Goal: Find specific page/section: Find specific page/section

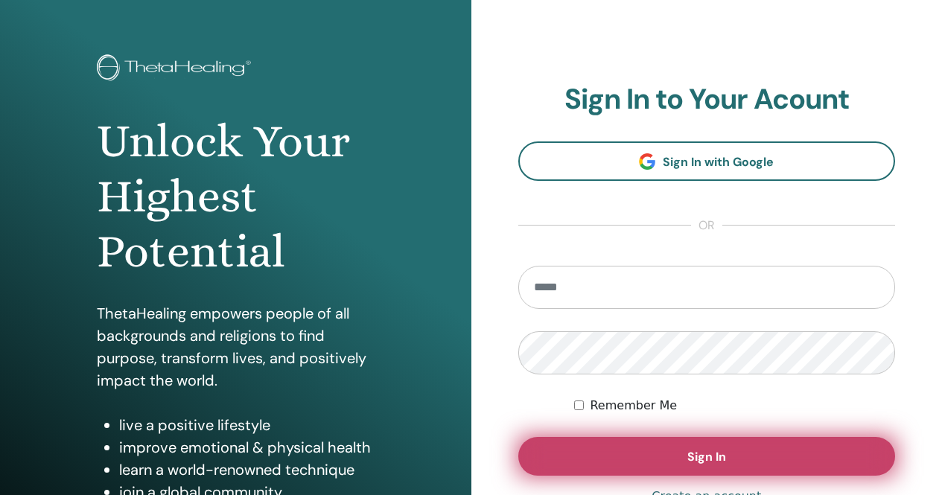
scroll to position [74, 0]
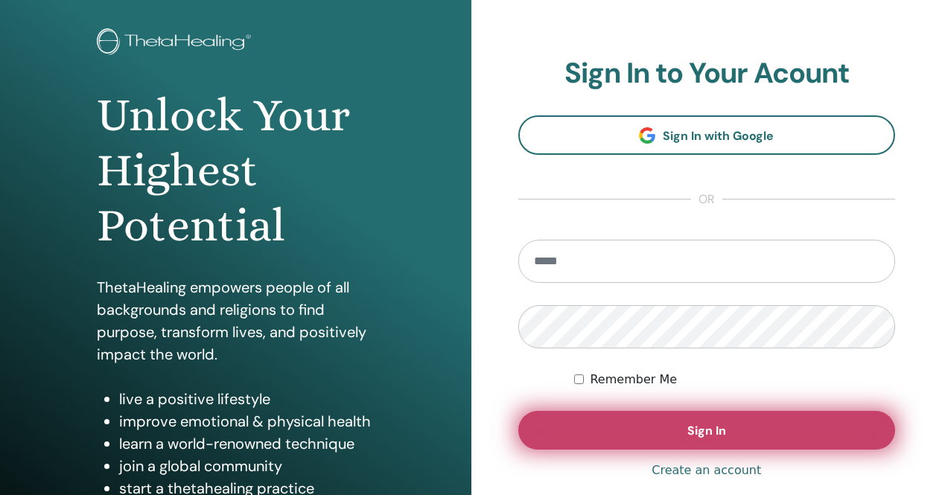
type input "**********"
click at [724, 442] on button "Sign In" at bounding box center [707, 430] width 378 height 39
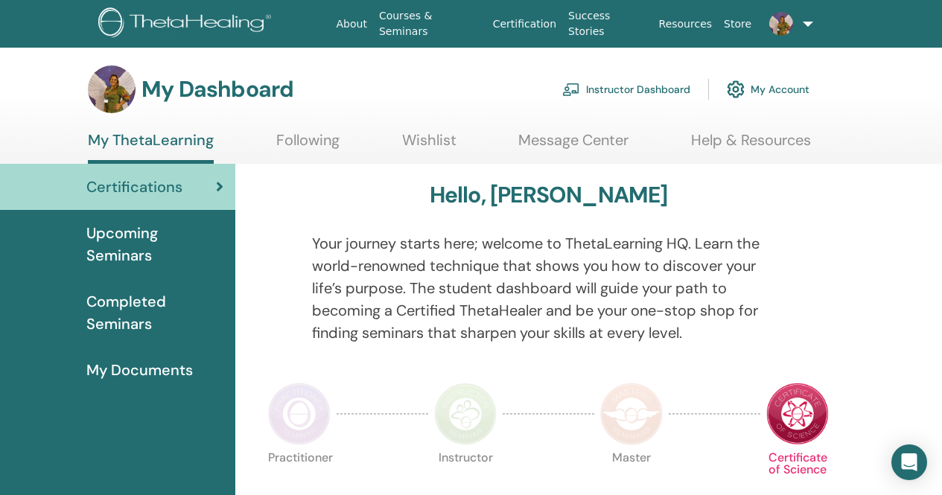
click at [633, 85] on link "Instructor Dashboard" at bounding box center [626, 89] width 128 height 33
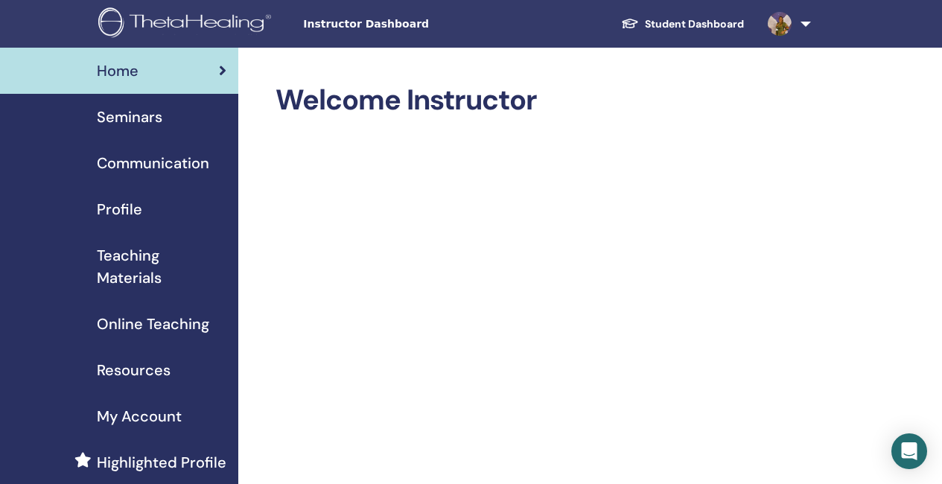
click at [158, 115] on span "Seminars" at bounding box center [130, 117] width 66 height 22
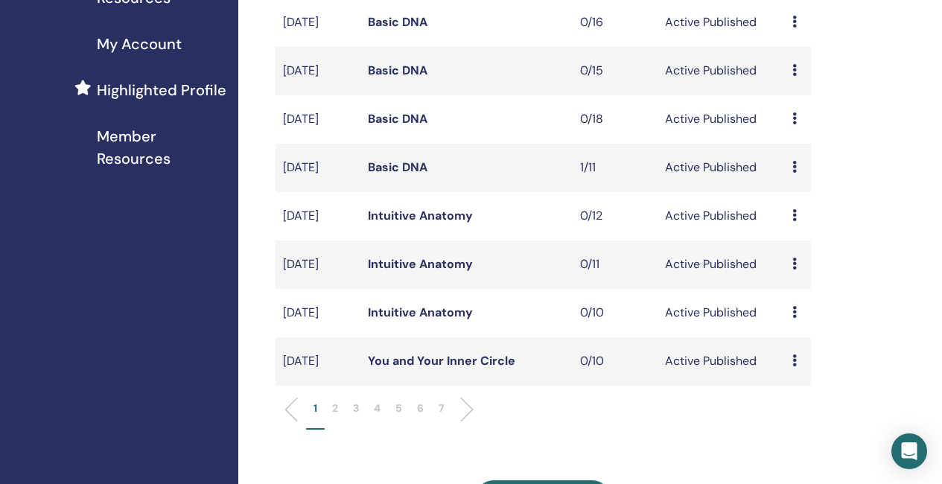
scroll to position [521, 0]
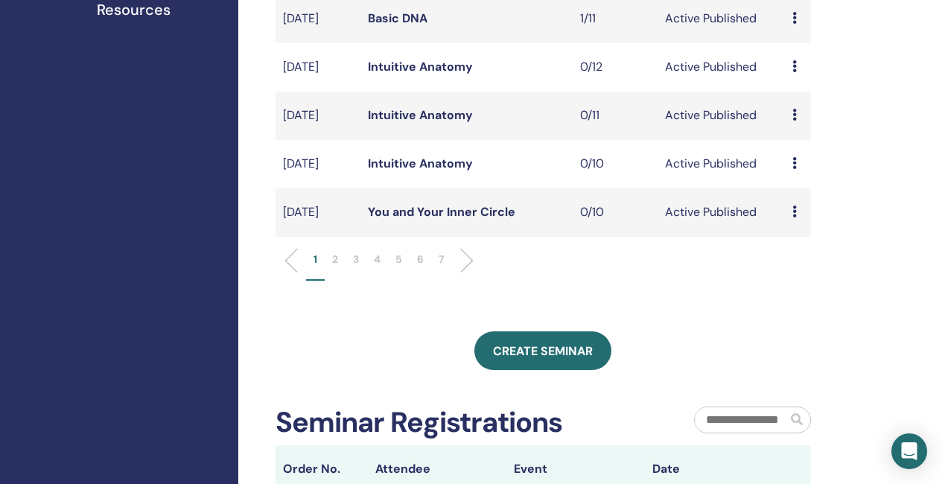
click at [468, 273] on li at bounding box center [460, 260] width 25 height 25
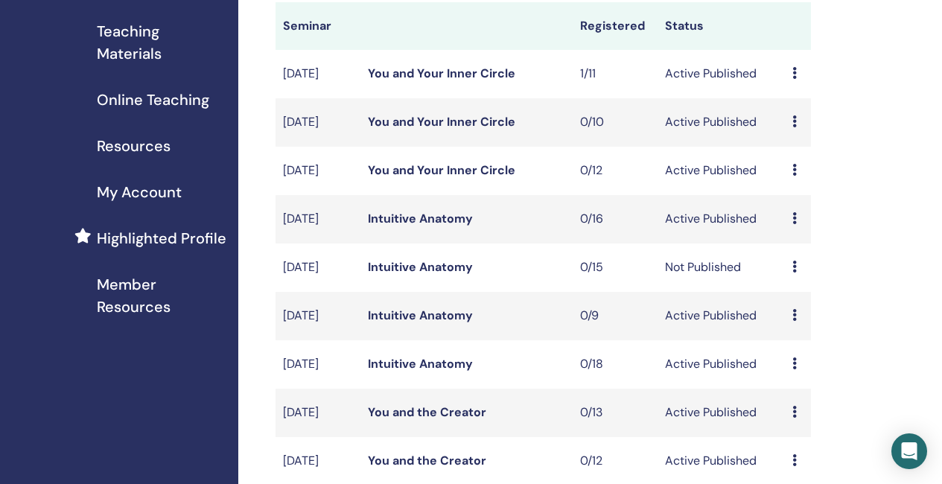
scroll to position [596, 0]
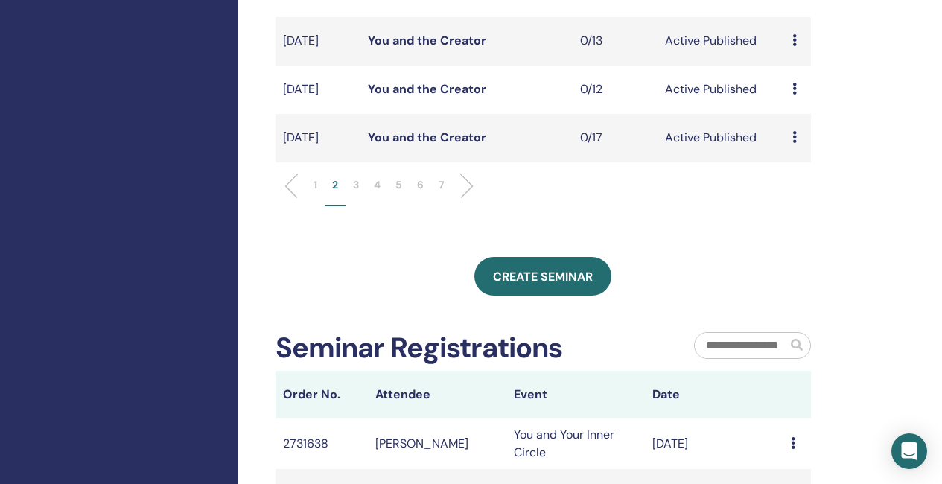
click at [465, 199] on li at bounding box center [460, 186] width 25 height 25
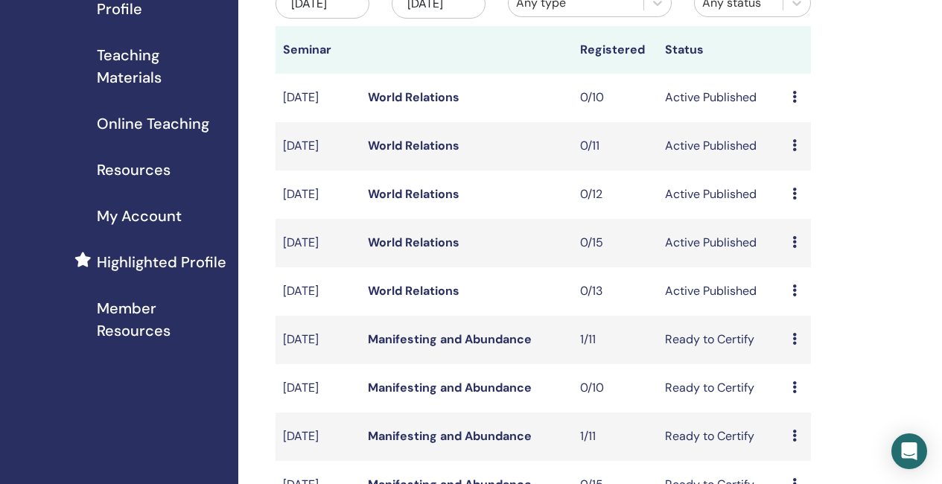
scroll to position [149, 0]
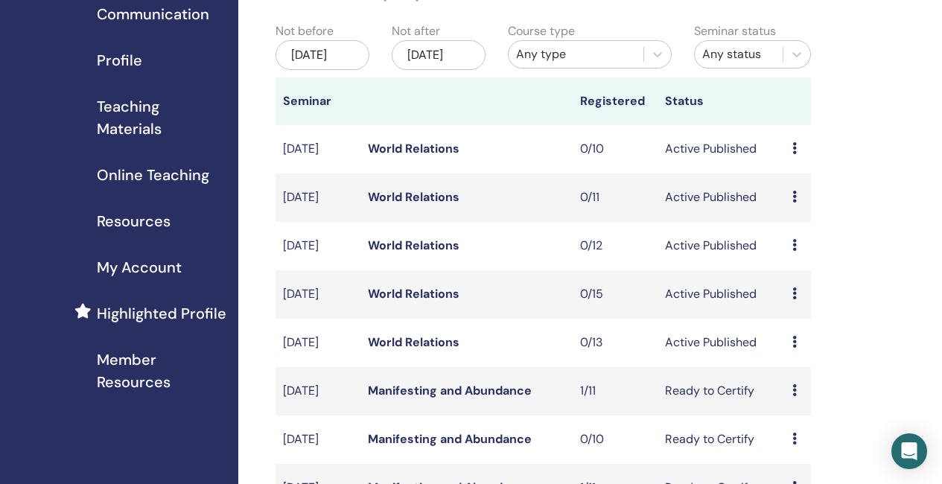
click at [421, 253] on link "World Relations" at bounding box center [414, 246] width 92 height 16
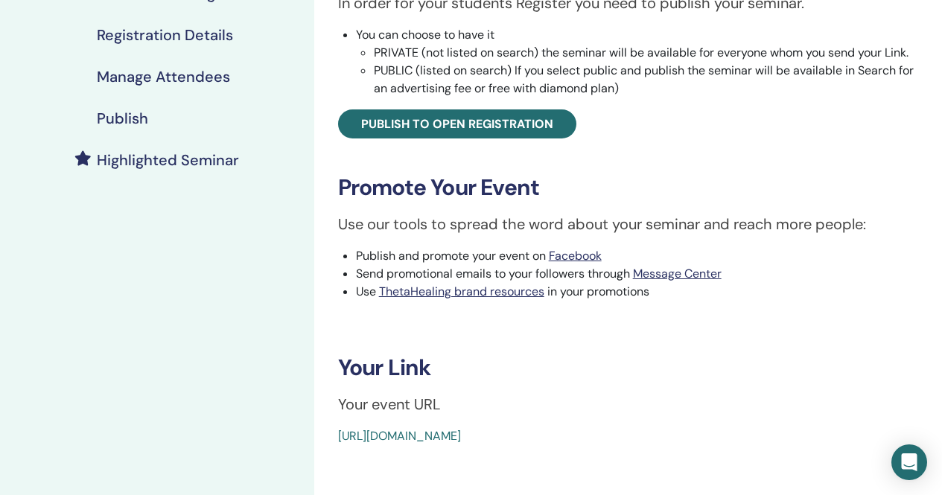
scroll to position [298, 0]
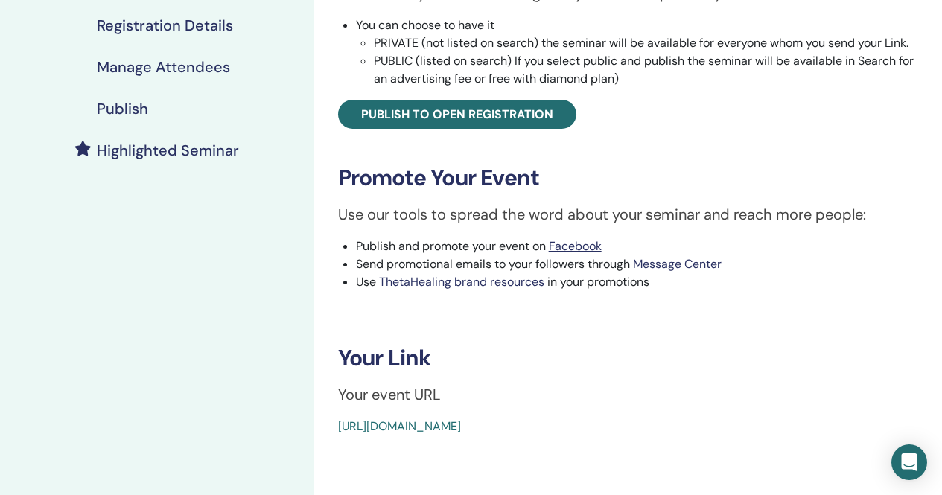
drag, startPoint x: 690, startPoint y: 425, endPoint x: 336, endPoint y: 429, distance: 353.8
click at [336, 429] on div "World Relations Event Type Online Event Status Active Published Registrations 0…" at bounding box center [628, 110] width 610 height 650
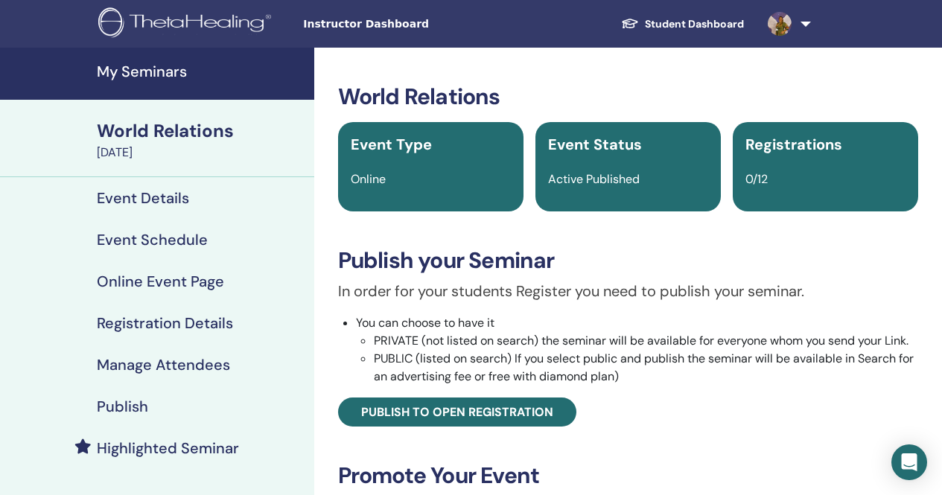
scroll to position [74, 0]
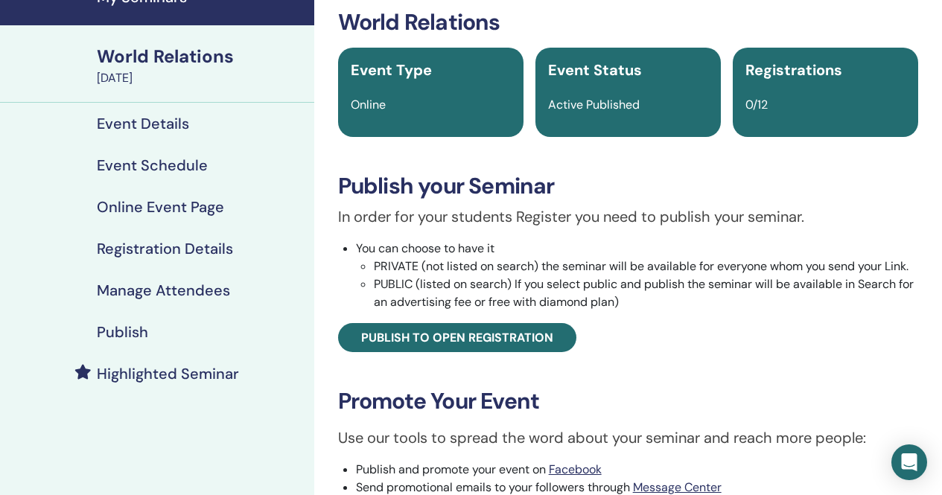
click at [156, 117] on h4 "Event Details" at bounding box center [143, 124] width 92 height 18
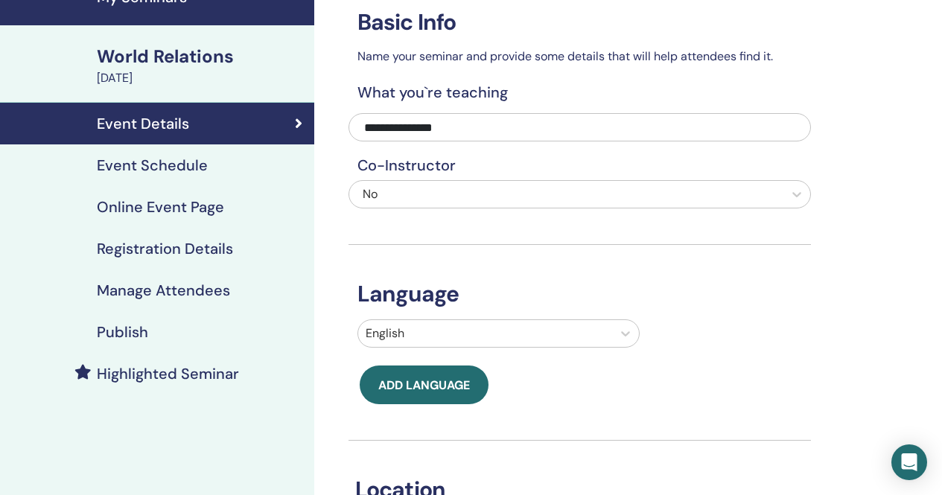
click at [171, 61] on div "World Relations" at bounding box center [201, 56] width 209 height 25
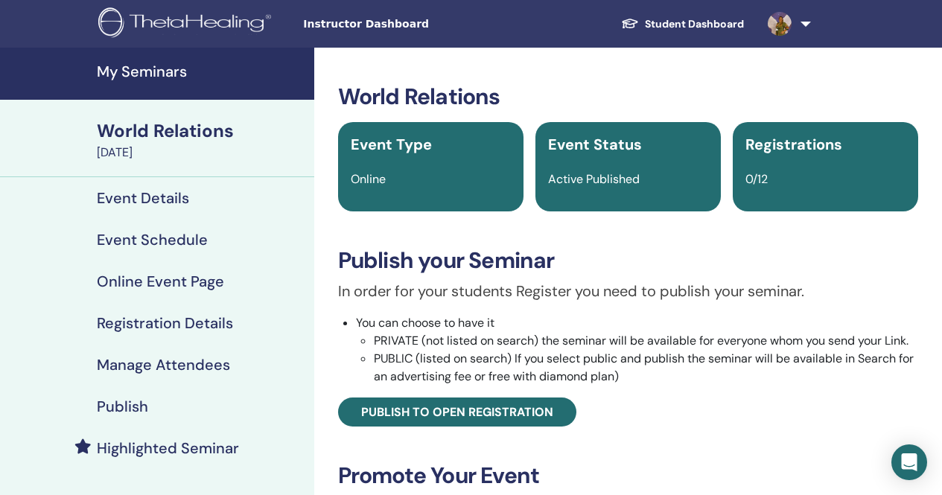
click at [156, 239] on h4 "Event Schedule" at bounding box center [152, 240] width 111 height 18
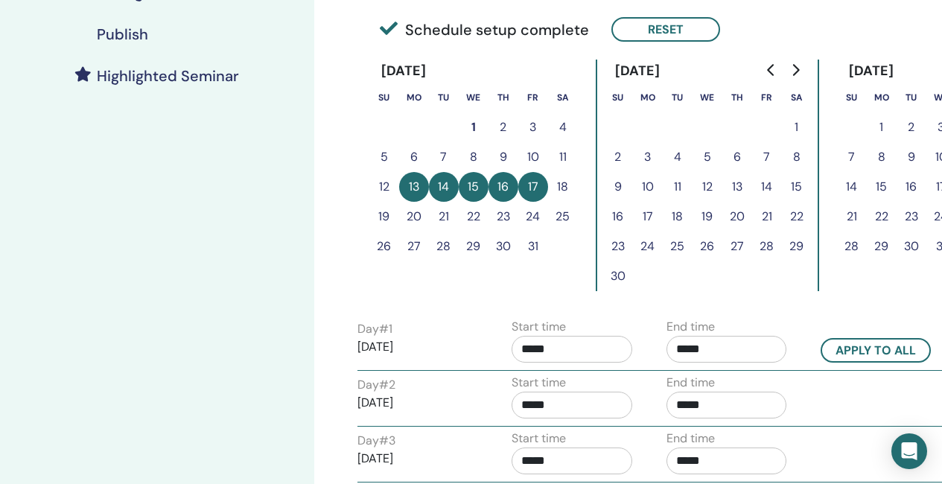
scroll to position [447, 0]
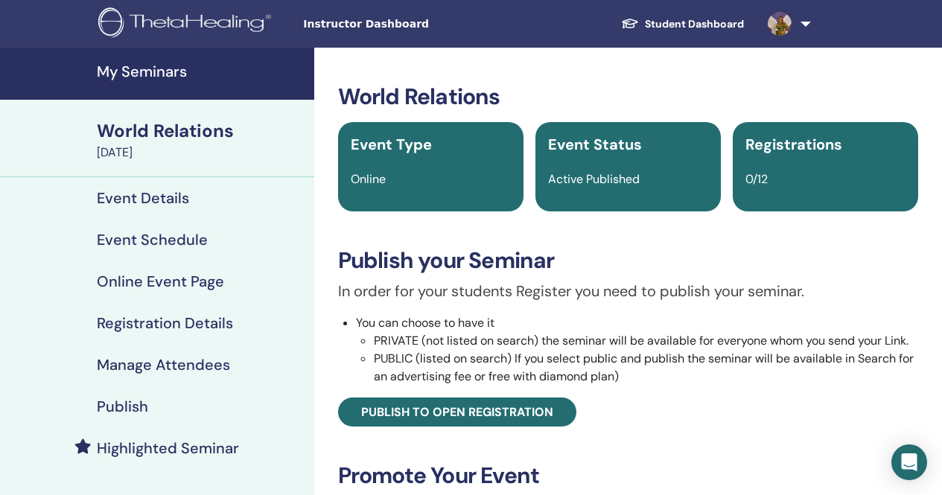
click at [158, 74] on h4 "My Seminars" at bounding box center [201, 72] width 209 height 18
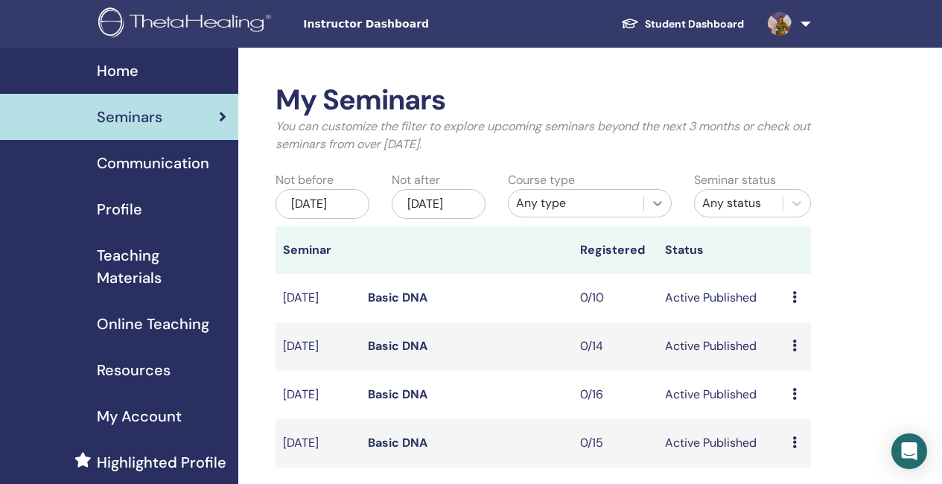
click at [654, 199] on icon at bounding box center [657, 203] width 15 height 15
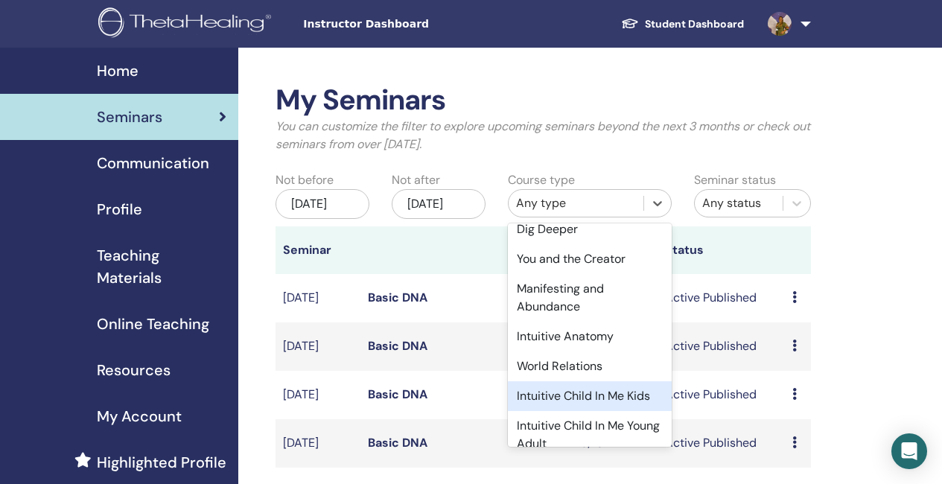
scroll to position [223, 0]
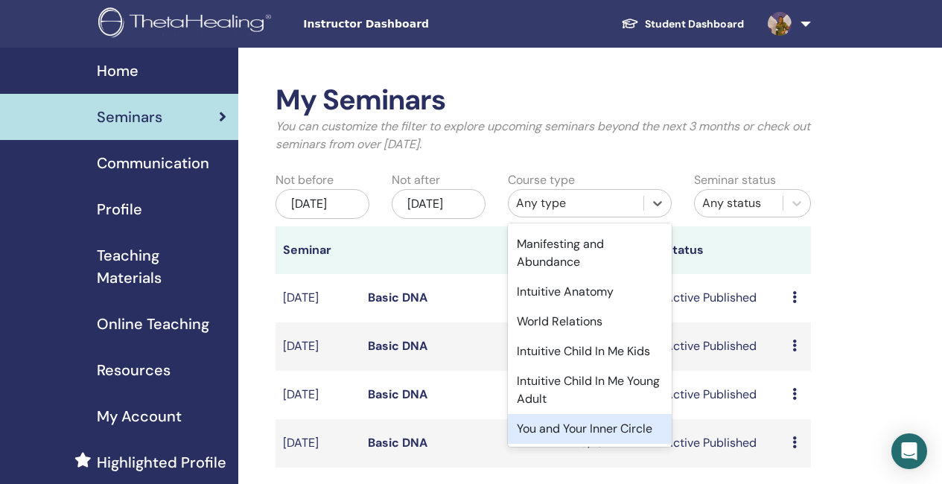
click at [561, 420] on div "You and Your Inner Circle" at bounding box center [590, 429] width 164 height 30
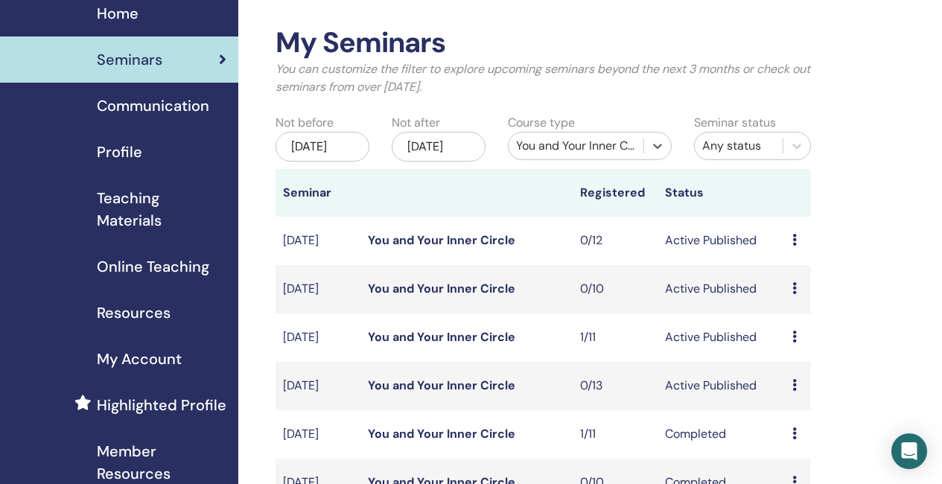
scroll to position [74, 0]
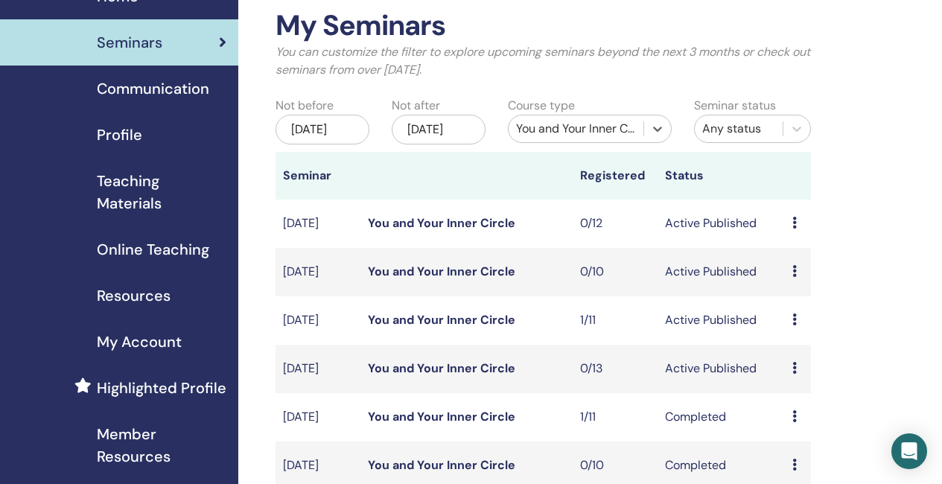
click at [460, 231] on link "You and Your Inner Circle" at bounding box center [441, 223] width 147 height 16
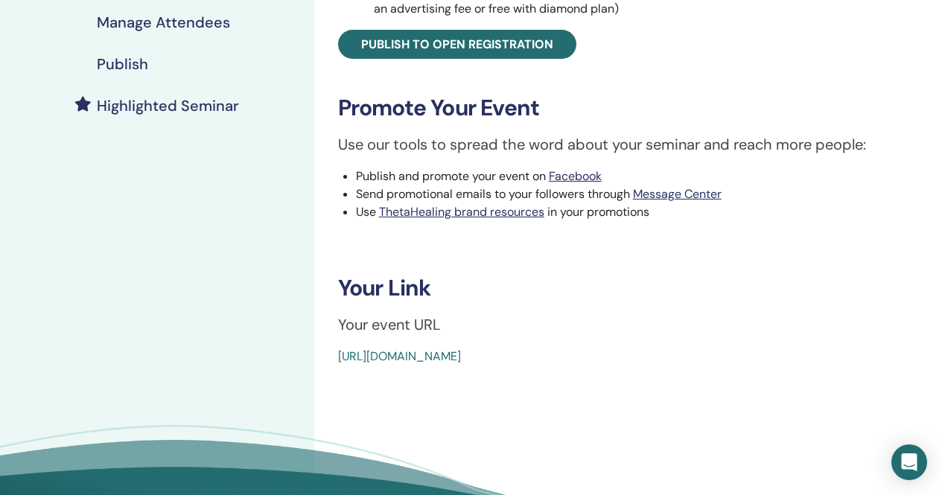
scroll to position [372, 0]
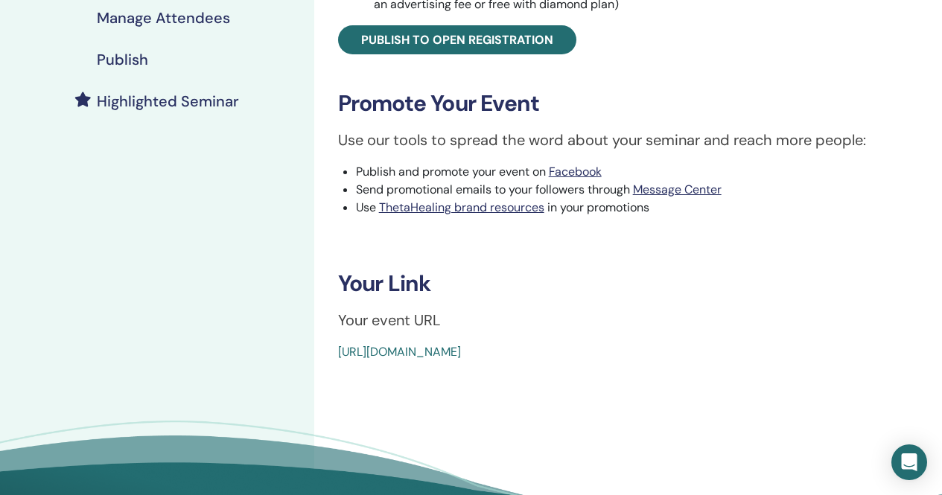
drag, startPoint x: 677, startPoint y: 354, endPoint x: 297, endPoint y: 353, distance: 379.9
click at [297, 353] on div "My Seminars You and Your Inner Circle November 10, 2025 Event Details Event Sch…" at bounding box center [471, 122] width 942 height 895
click at [707, 351] on div "https://www.thetahealing.com/seminar-375580-details.html" at bounding box center [579, 352] width 483 height 18
drag, startPoint x: 690, startPoint y: 352, endPoint x: 331, endPoint y: 355, distance: 359.0
click at [331, 355] on div "You and Your Inner Circle Event Type Online Event Status Active Published Regis…" at bounding box center [628, 36] width 610 height 650
